Goal: Information Seeking & Learning: Learn about a topic

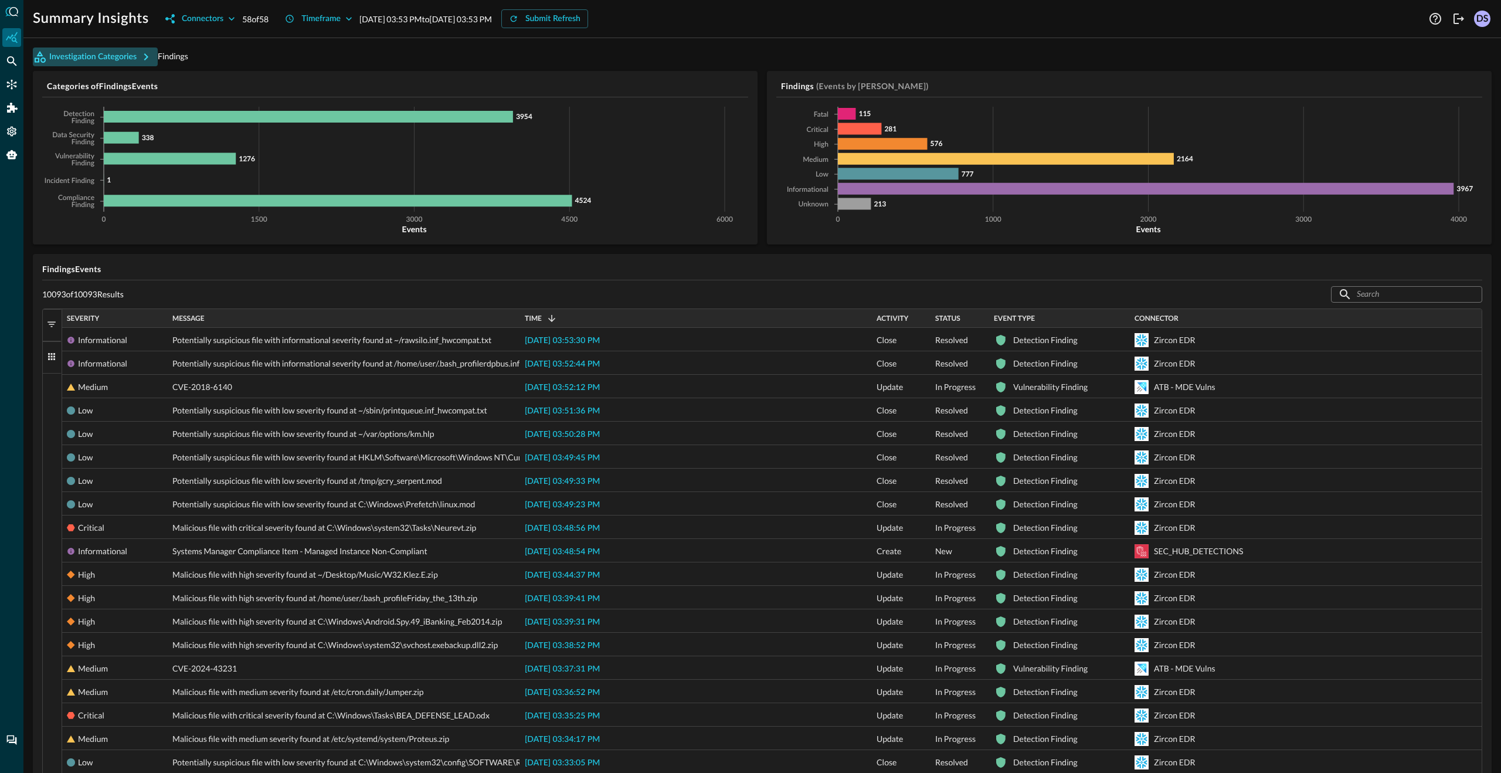
click at [148, 57] on icon "button" at bounding box center [146, 57] width 14 height 14
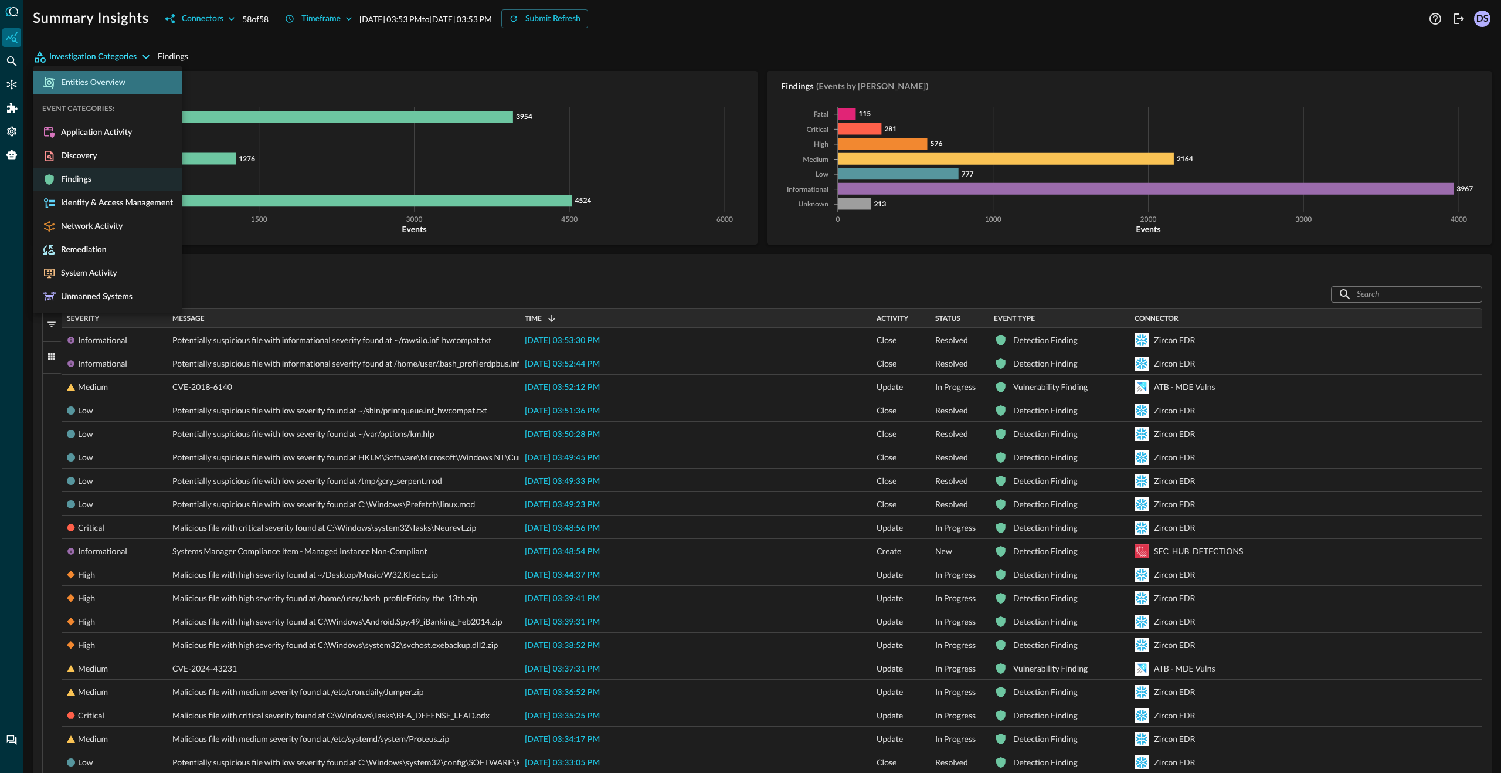
click at [118, 82] on span "Entities Overview" at bounding box center [90, 82] width 69 height 11
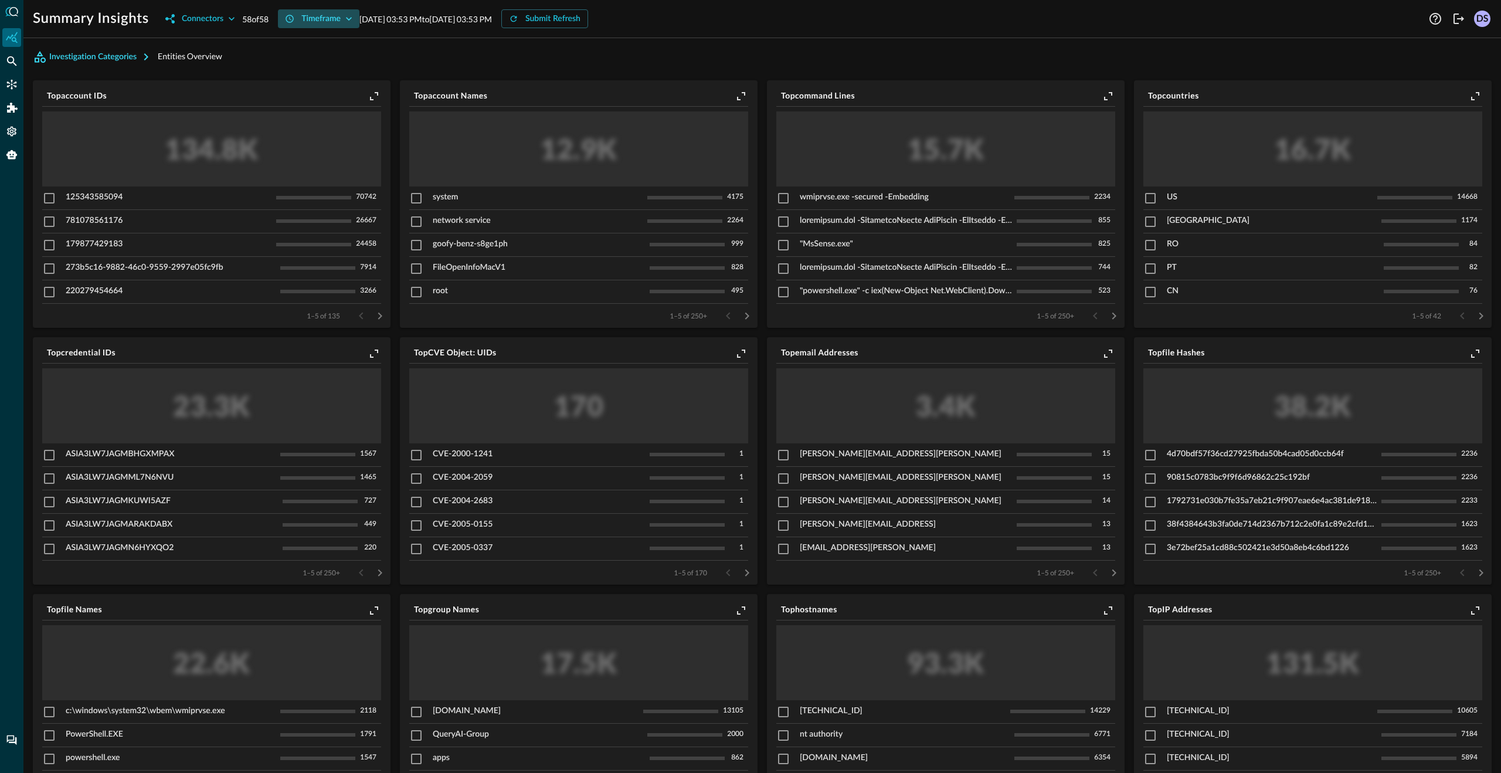
click at [352, 21] on icon "button" at bounding box center [349, 19] width 12 height 12
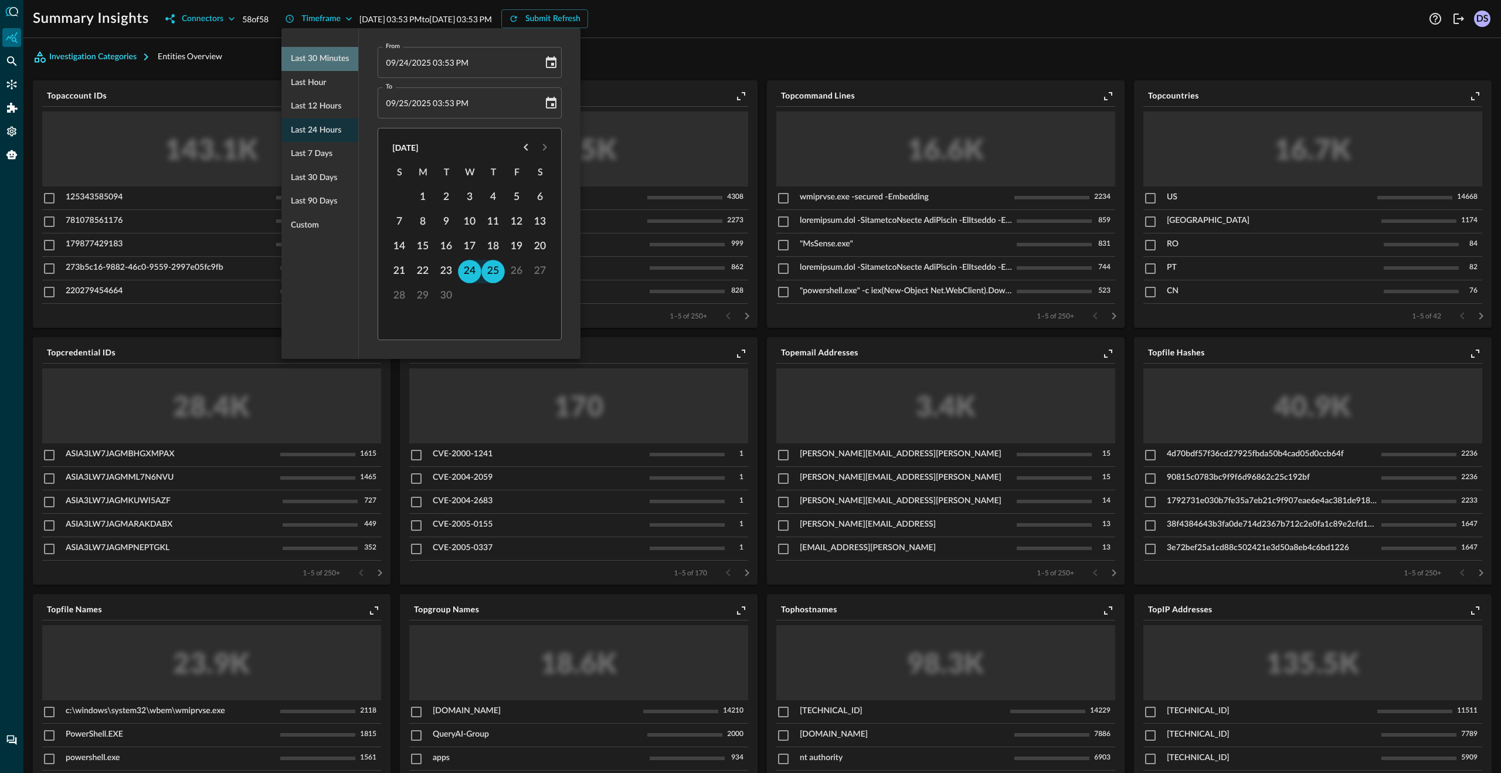
click at [330, 62] on span "Last 30 minutes" at bounding box center [320, 59] width 58 height 15
type input "[DATE] 03:31 PM"
type input "[DATE] 04:01 PM"
click at [684, 30] on div at bounding box center [750, 386] width 1501 height 773
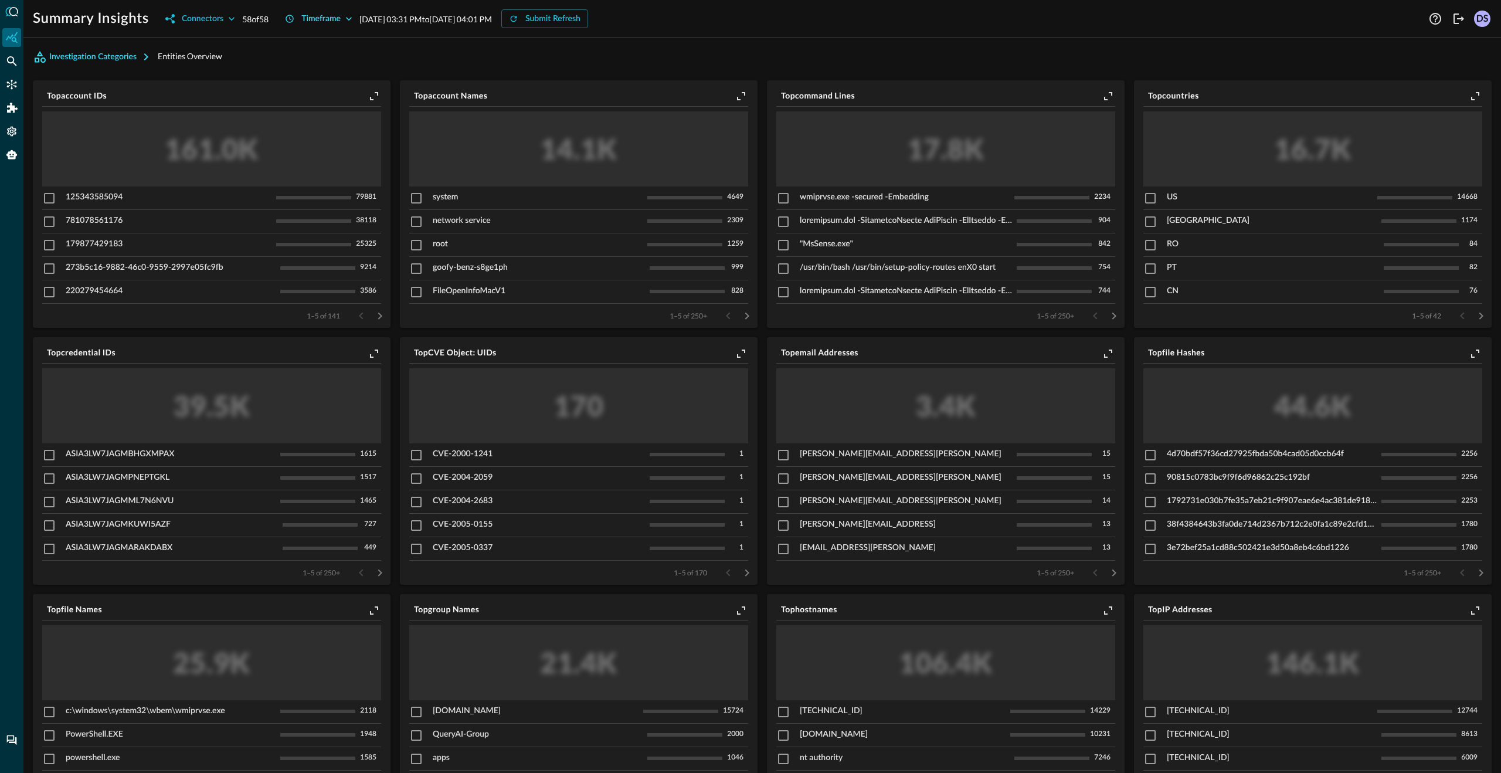
click at [352, 19] on icon "button" at bounding box center [349, 19] width 6 height 4
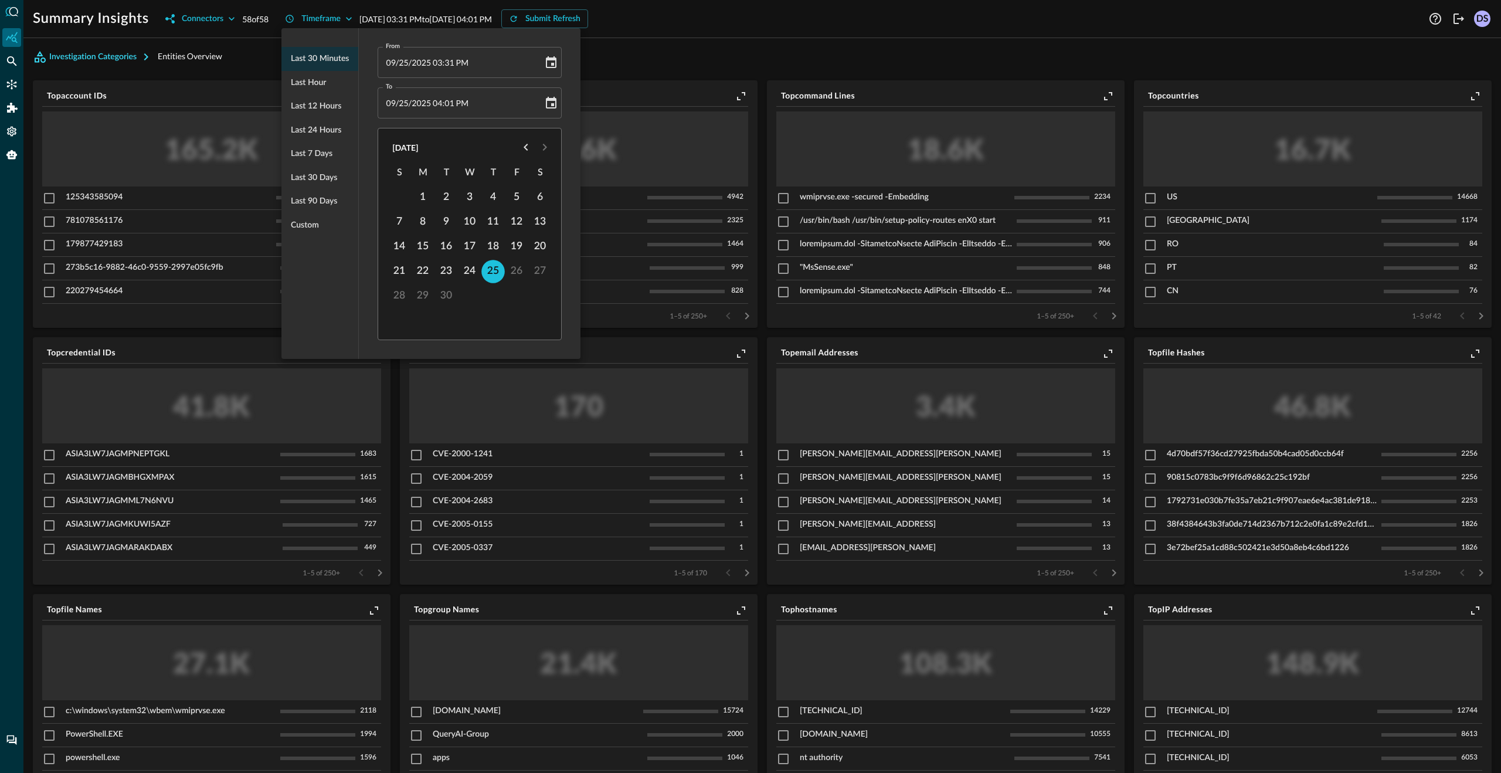
click at [703, 24] on div at bounding box center [750, 386] width 1501 height 773
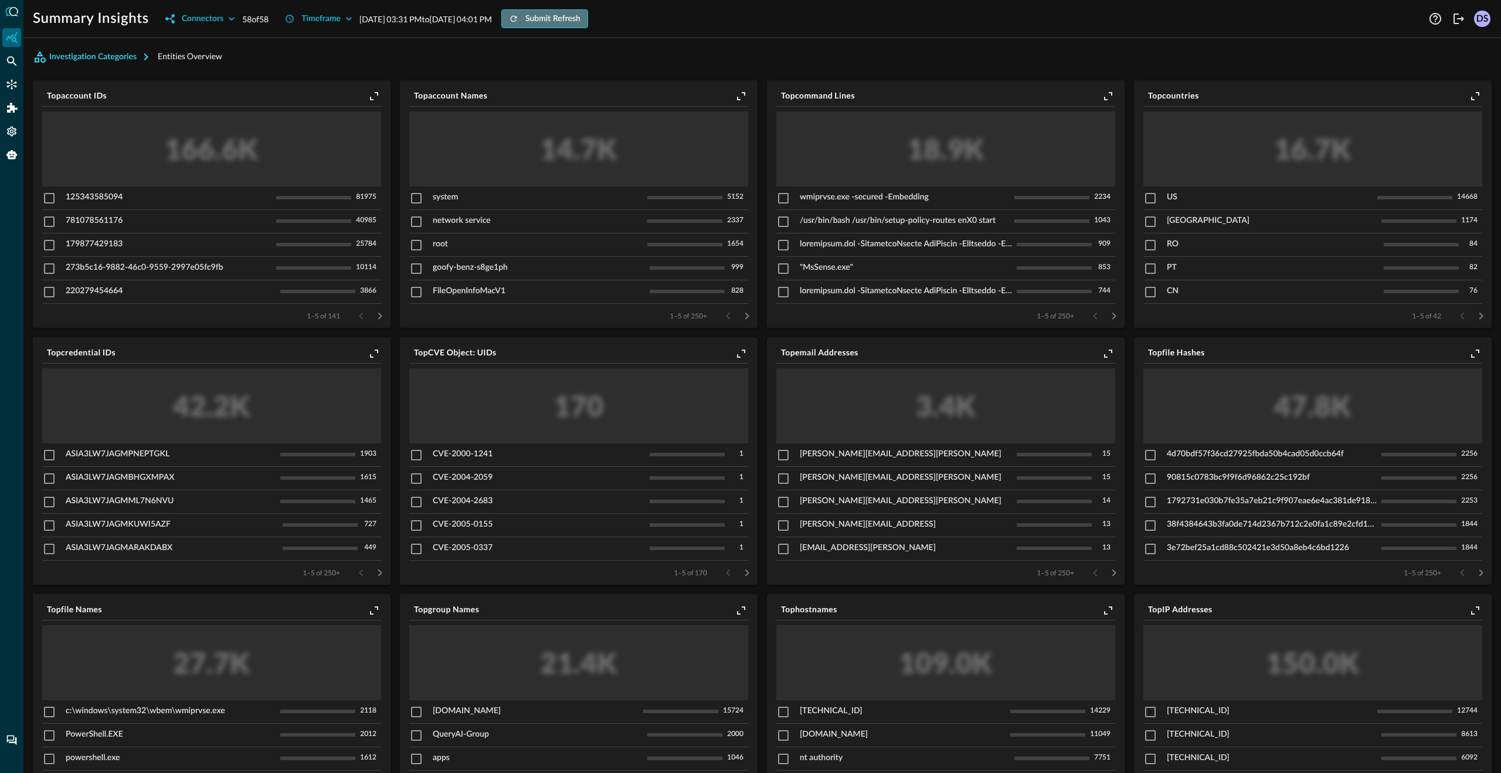
click at [581, 16] on div "Submit Refresh" at bounding box center [552, 19] width 55 height 15
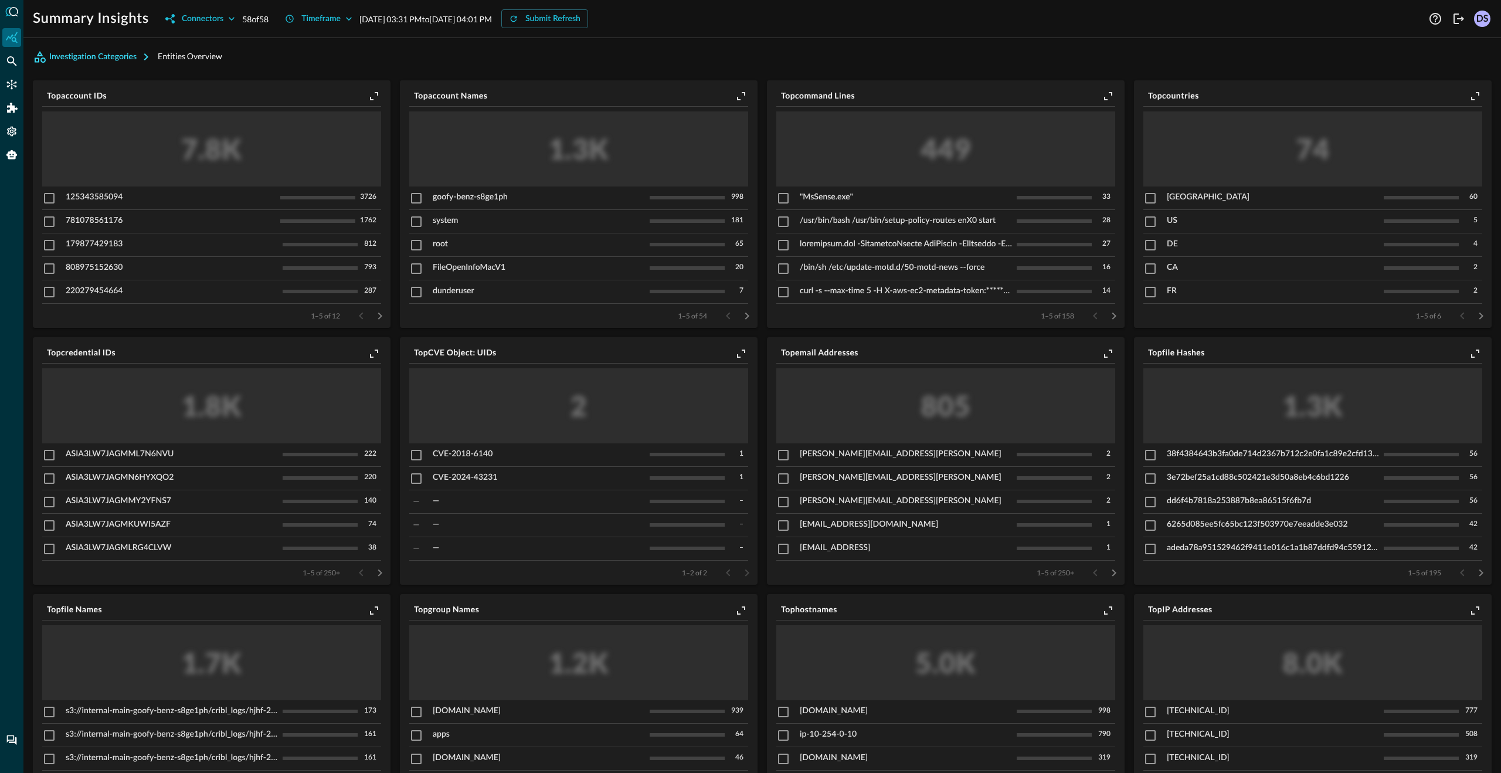
click at [724, 28] on div "**********" at bounding box center [762, 386] width 1478 height 773
